Goal: Task Accomplishment & Management: Complete application form

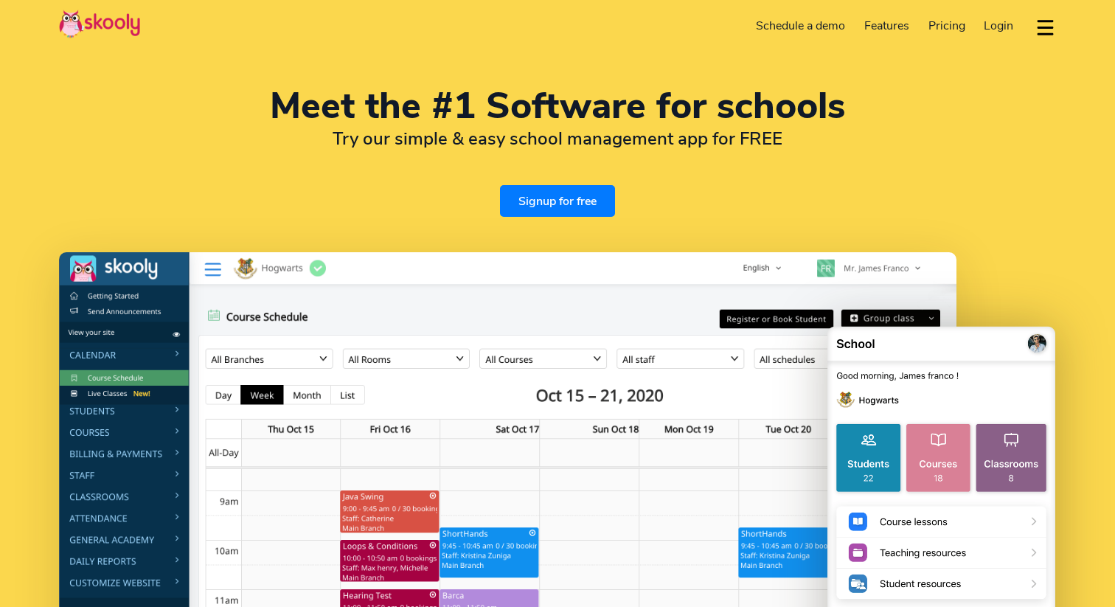
select select "en"
select select "61"
select select "Australia"
select select "[GEOGRAPHIC_DATA]/[GEOGRAPHIC_DATA]"
click at [569, 196] on link "Signup for free" at bounding box center [557, 201] width 115 height 32
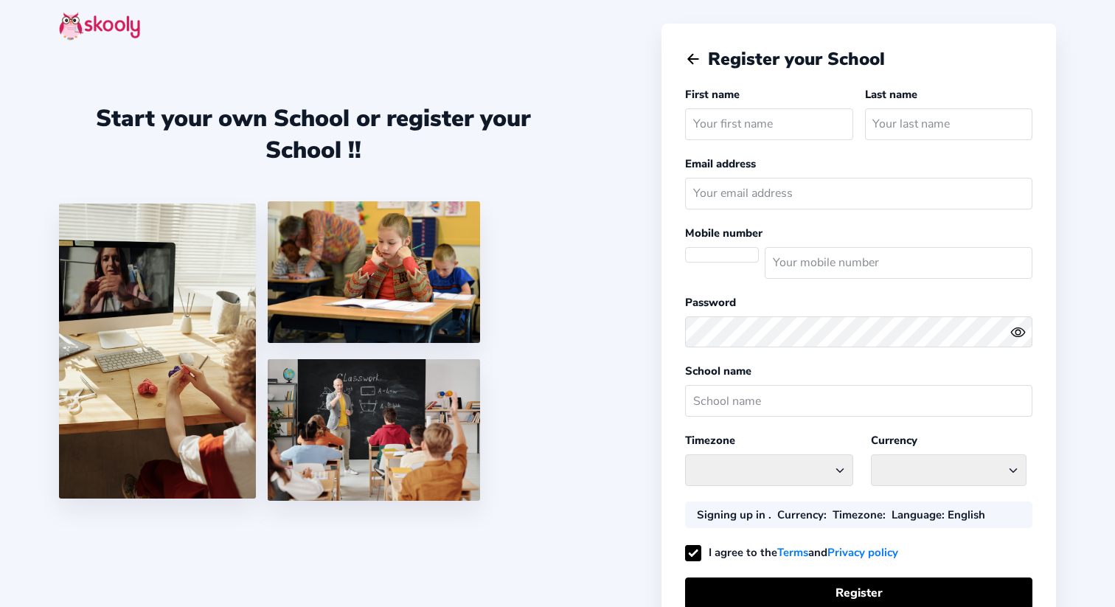
select select "AU"
select select "[GEOGRAPHIC_DATA]/[GEOGRAPHIC_DATA]"
select select "AUD $"
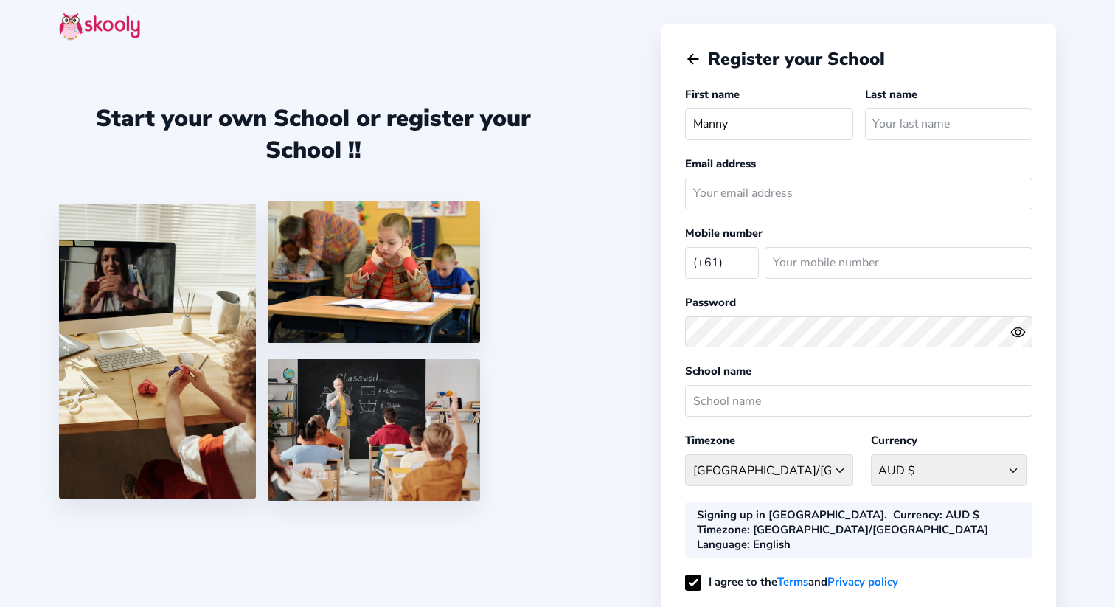
type input "Manny"
click at [945, 119] on input "text" at bounding box center [948, 124] width 167 height 32
type input "[PERSON_NAME]"
click at [788, 207] on input "email" at bounding box center [858, 194] width 347 height 32
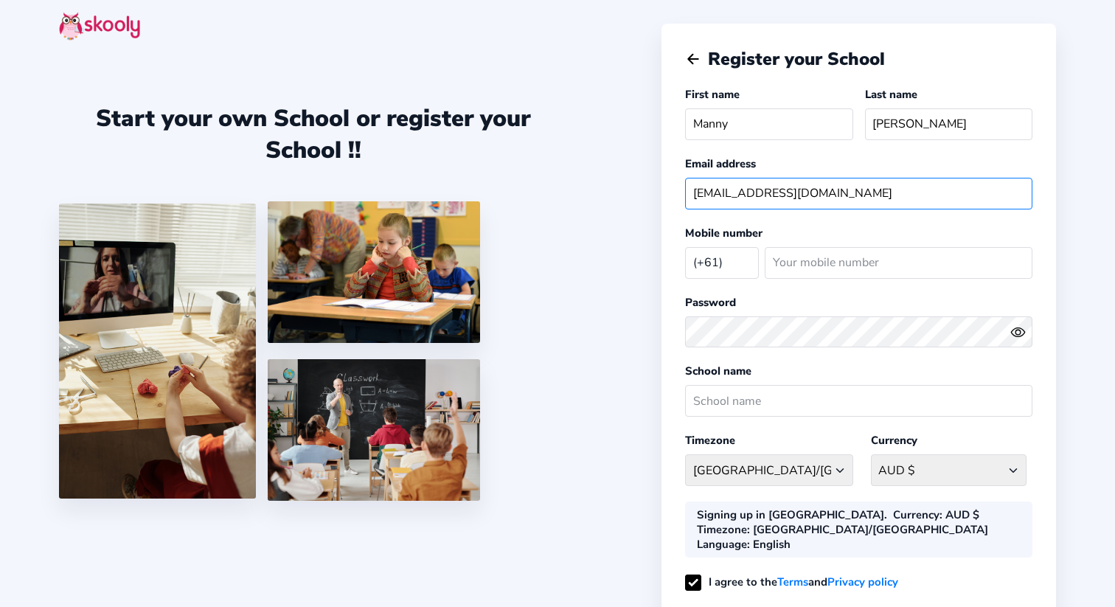
type input "[EMAIL_ADDRESS][DOMAIN_NAME]"
click at [792, 260] on input "number" at bounding box center [899, 263] width 268 height 32
click at [872, 254] on input "number" at bounding box center [899, 263] width 268 height 32
click at [841, 251] on input "number" at bounding box center [899, 263] width 268 height 32
click at [826, 229] on div "Mobile number (+61) [GEOGRAPHIC_DATA] (+93) [GEOGRAPHIC_DATA] (+355) [GEOGRAPHI…" at bounding box center [858, 255] width 347 height 60
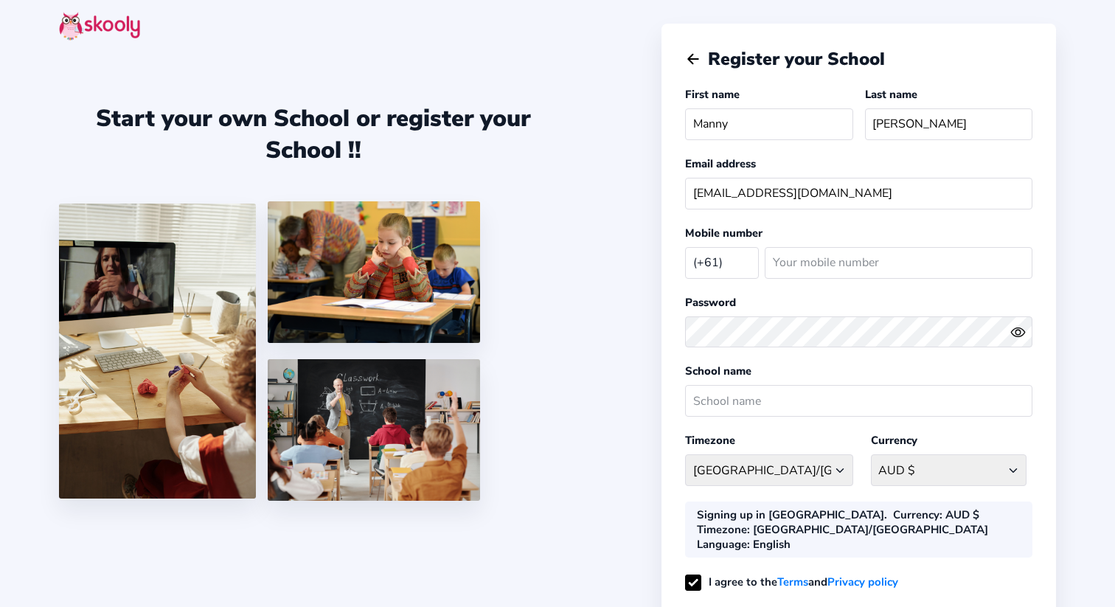
click at [778, 313] on div at bounding box center [858, 332] width 347 height 44
click at [748, 406] on input "text" at bounding box center [858, 401] width 347 height 32
type input "m"
type input "Brookside P-9 College"
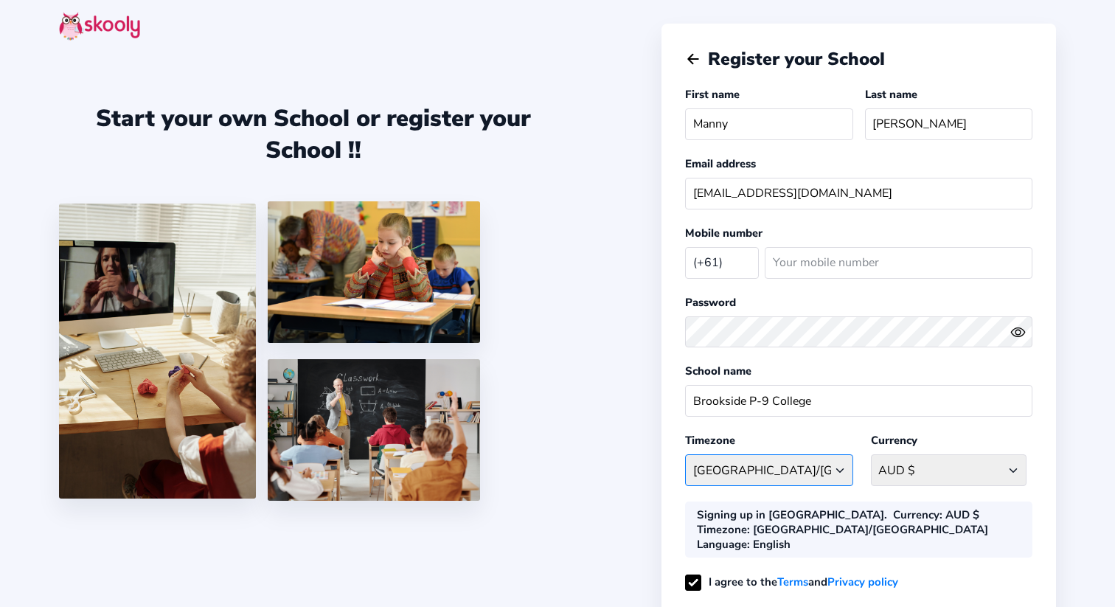
click at [763, 454] on select "[GEOGRAPHIC_DATA]/[GEOGRAPHIC_DATA] [GEOGRAPHIC_DATA] - [GEOGRAPHIC_DATA]/[GEOG…" at bounding box center [768, 470] width 167 height 32
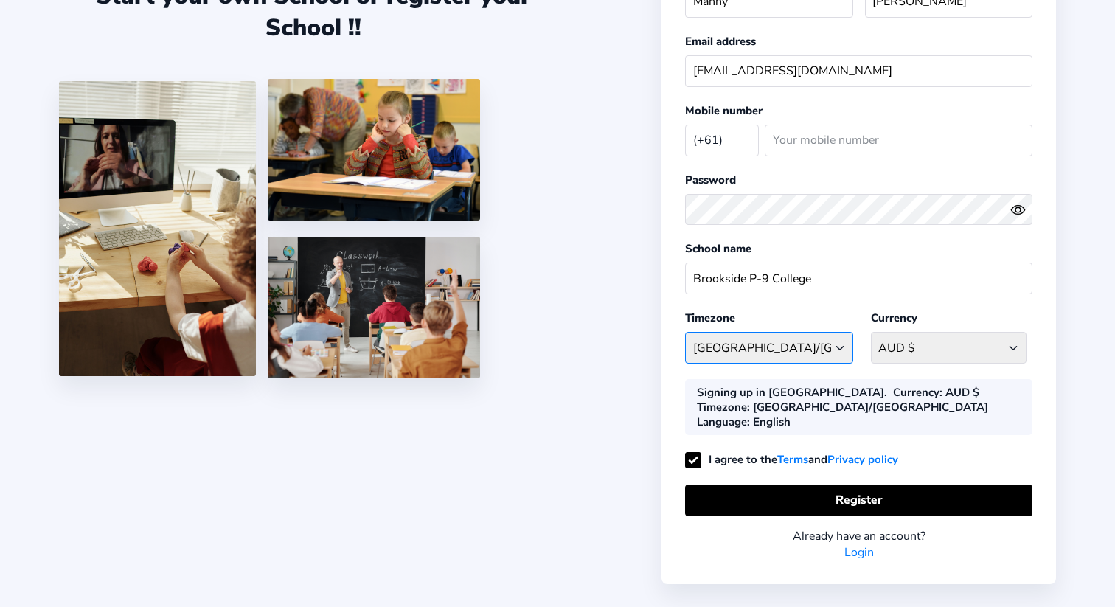
scroll to position [125, 0]
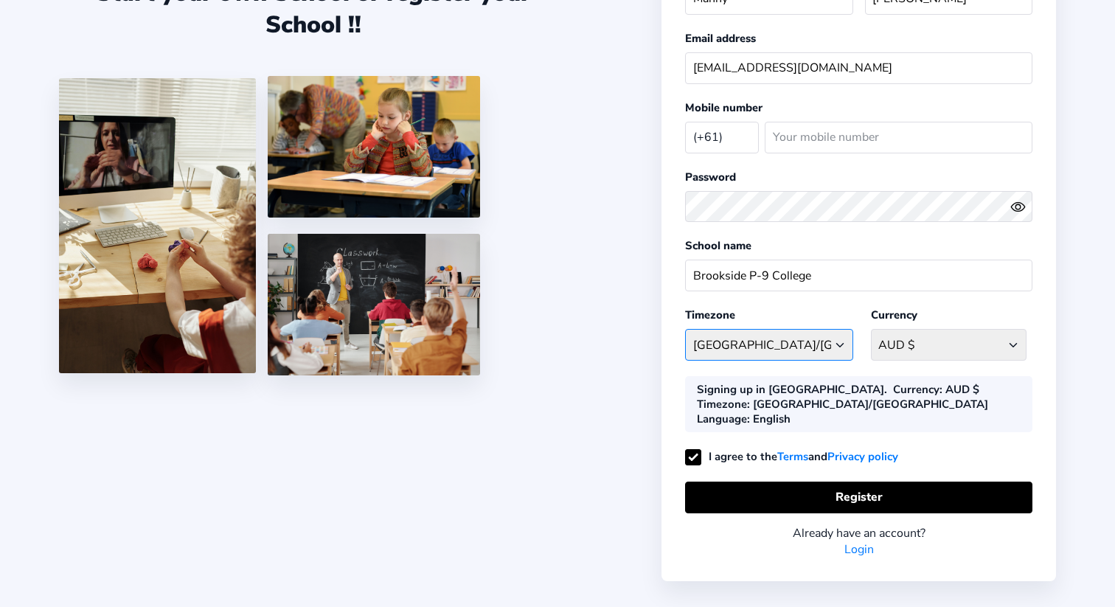
click at [779, 341] on select "[GEOGRAPHIC_DATA]/[GEOGRAPHIC_DATA] [GEOGRAPHIC_DATA] - [GEOGRAPHIC_DATA]/[GEOG…" at bounding box center [768, 345] width 167 height 32
select select "[GEOGRAPHIC_DATA]/[GEOGRAPHIC_DATA]"
click at [685, 329] on select "[GEOGRAPHIC_DATA]/[GEOGRAPHIC_DATA] [GEOGRAPHIC_DATA] - [GEOGRAPHIC_DATA]/[GEOG…" at bounding box center [768, 345] width 167 height 32
click at [893, 392] on b "Currency" at bounding box center [916, 389] width 46 height 15
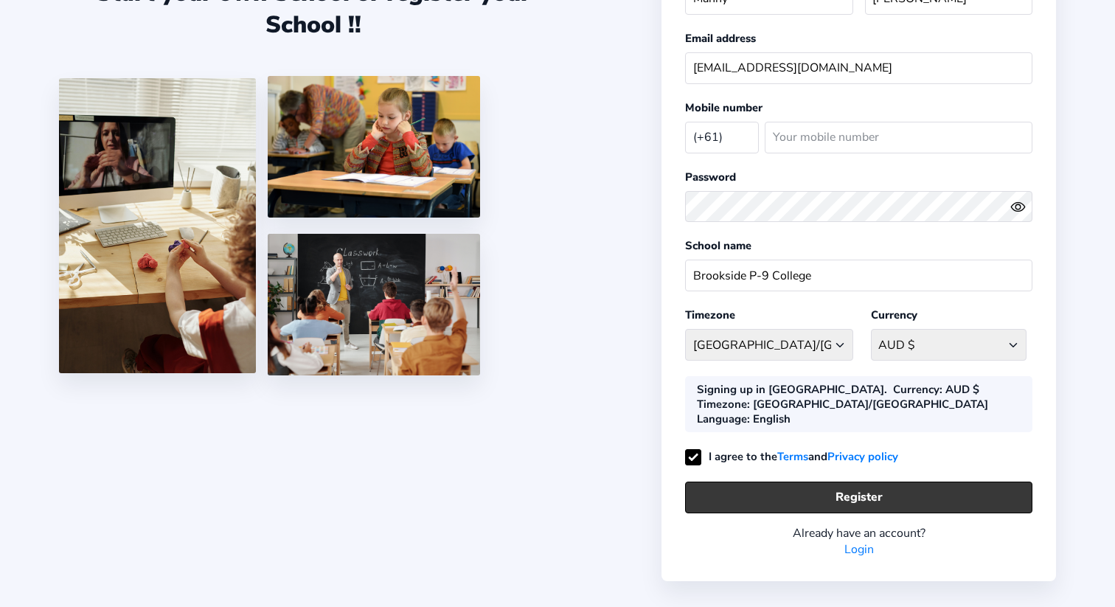
click at [888, 481] on button "Register" at bounding box center [858, 497] width 347 height 32
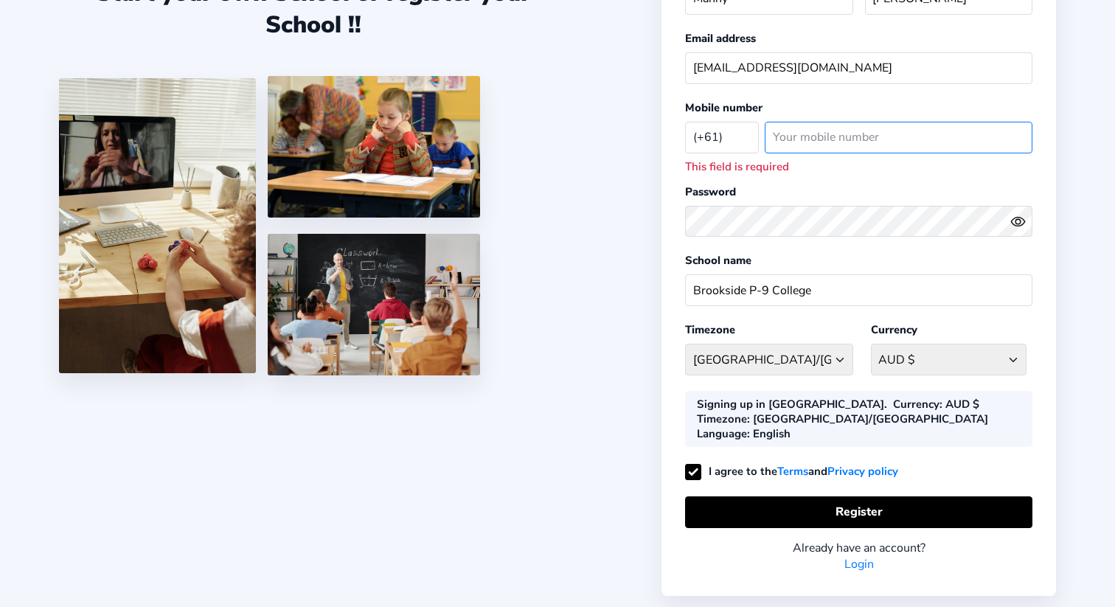
click at [847, 145] on input "number" at bounding box center [899, 138] width 268 height 32
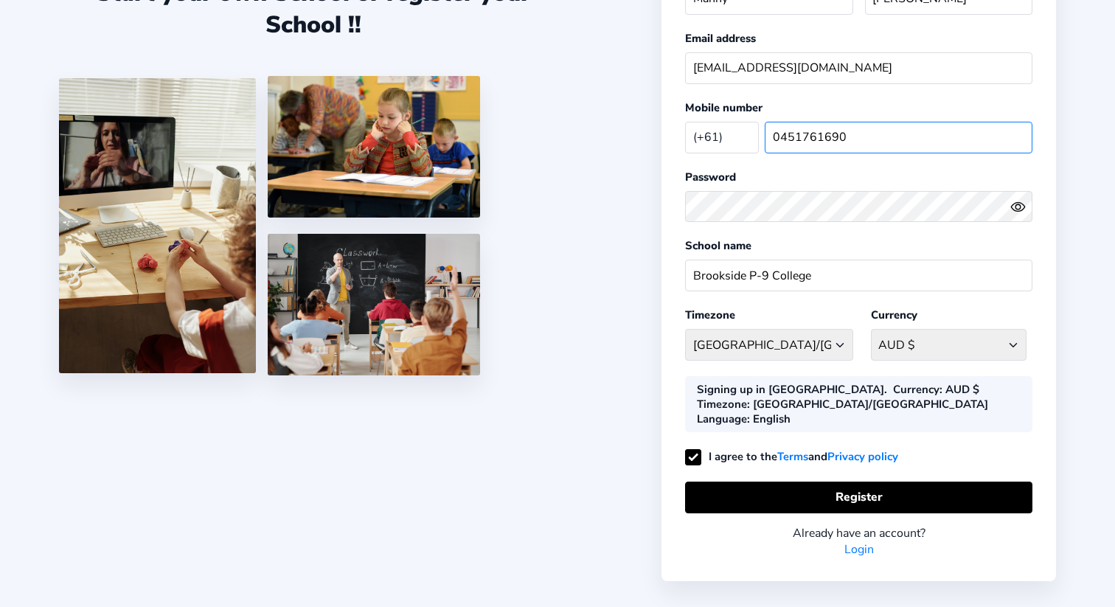
type input "0451761690"
click at [743, 271] on input "Brookside P-9 College" at bounding box center [858, 276] width 347 height 32
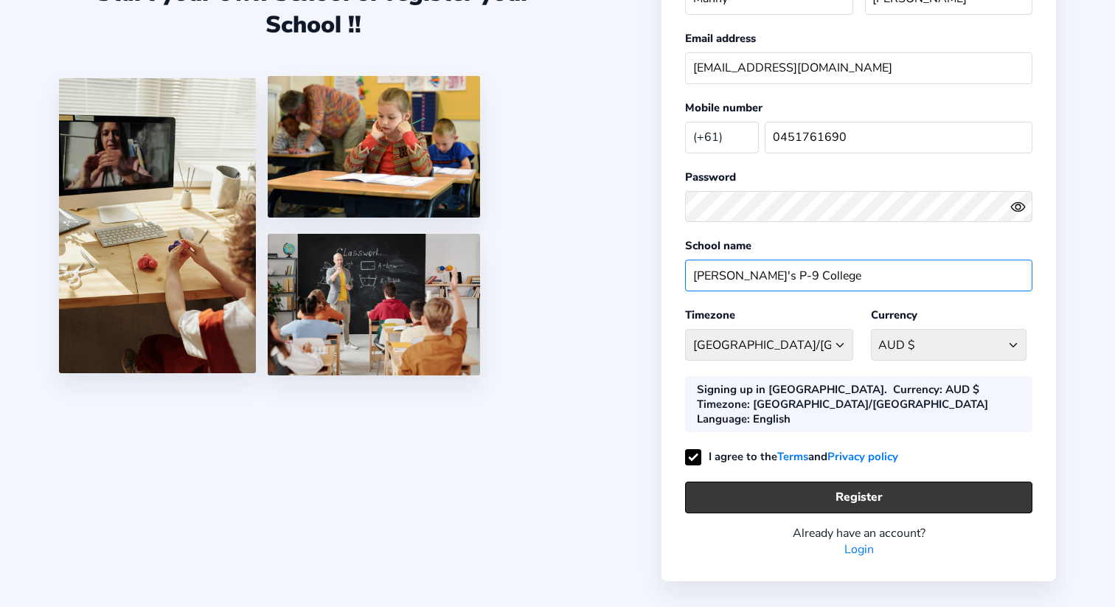
type input "[PERSON_NAME]'s P-9 College"
click at [815, 481] on button "Register" at bounding box center [858, 497] width 347 height 32
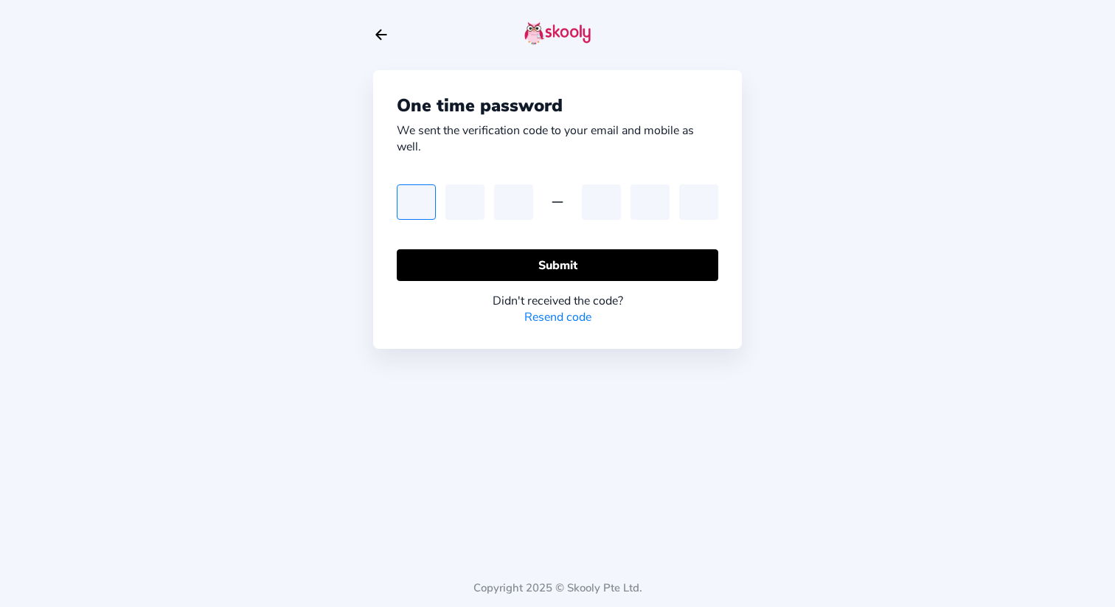
paste input "0"
type input "0"
click at [422, 207] on input "0" at bounding box center [416, 201] width 39 height 35
type input "0"
click at [422, 200] on input "0" at bounding box center [416, 201] width 39 height 35
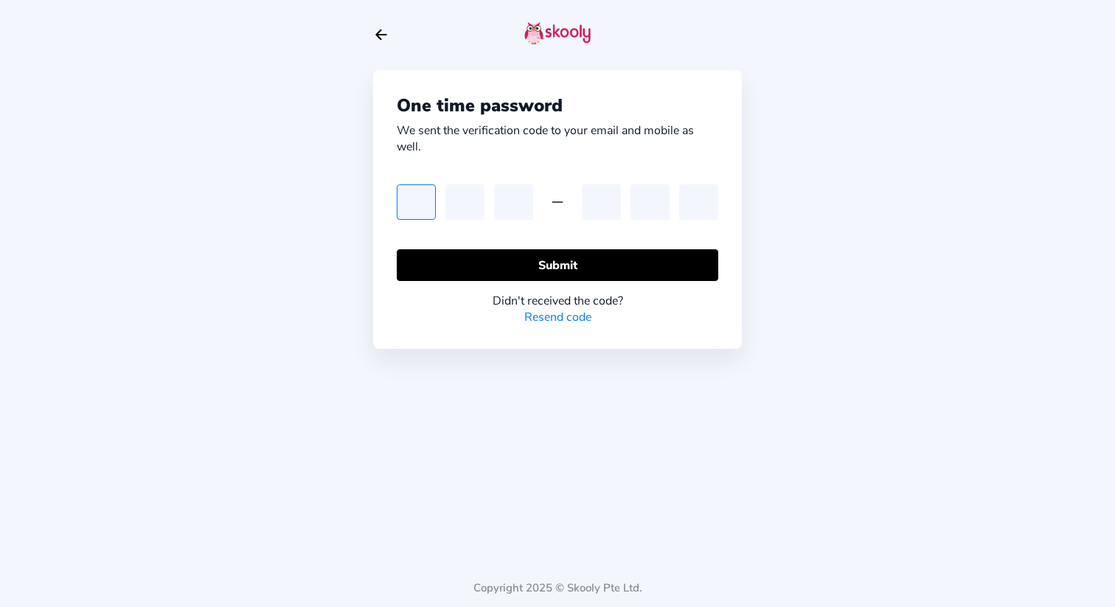
type input "0"
type input "7"
type input "0"
type input "7"
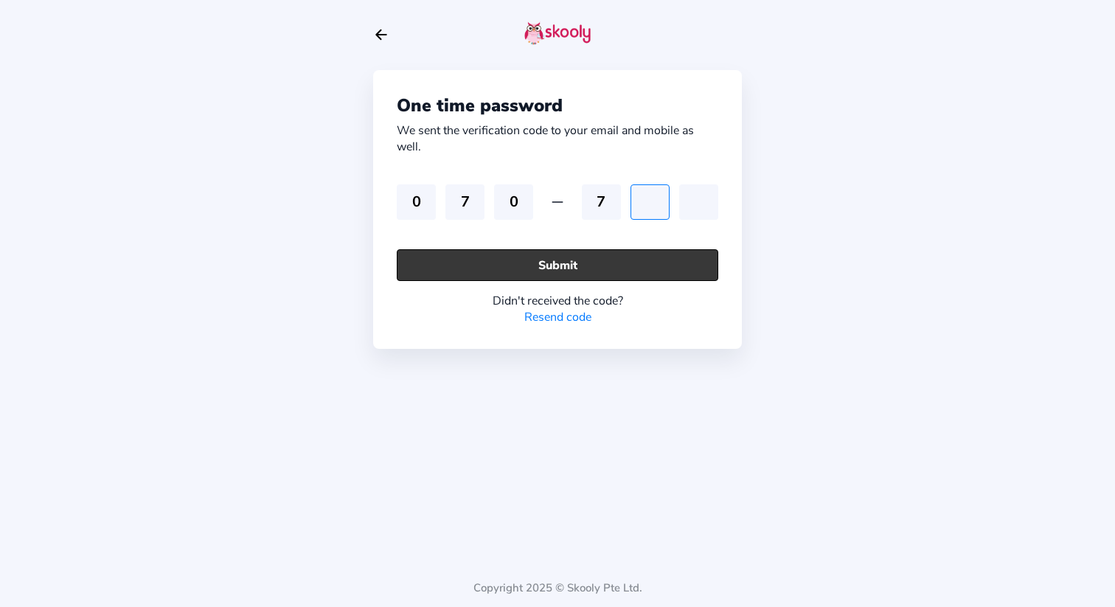
type input "6"
click at [661, 269] on button "Submit" at bounding box center [557, 265] width 321 height 32
